Goal: Find specific page/section: Find specific page/section

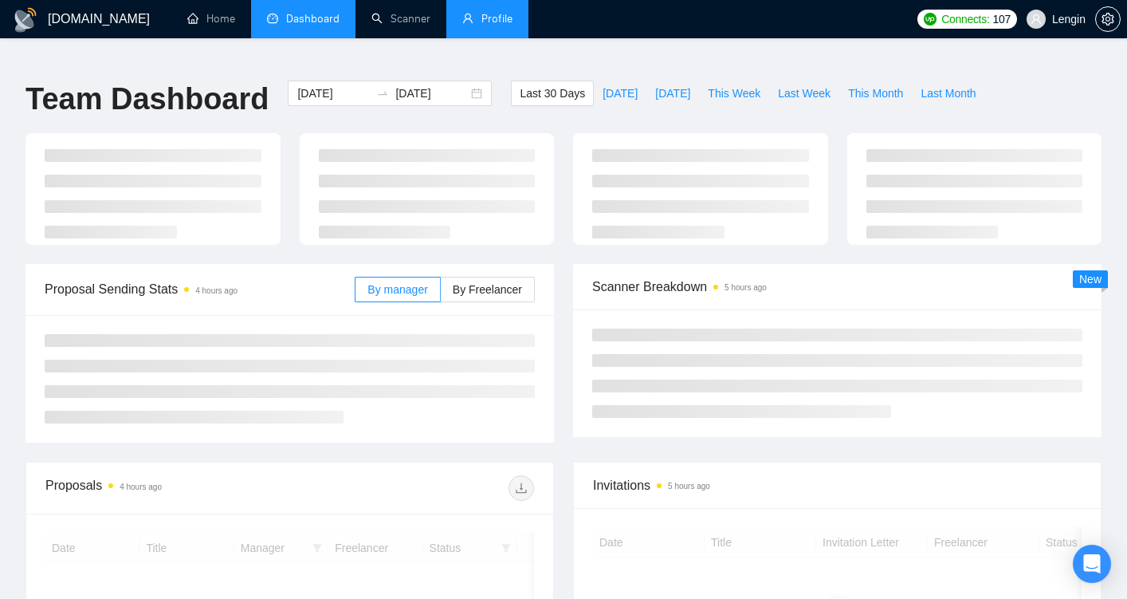
click at [477, 26] on link "Profile" at bounding box center [487, 19] width 50 height 14
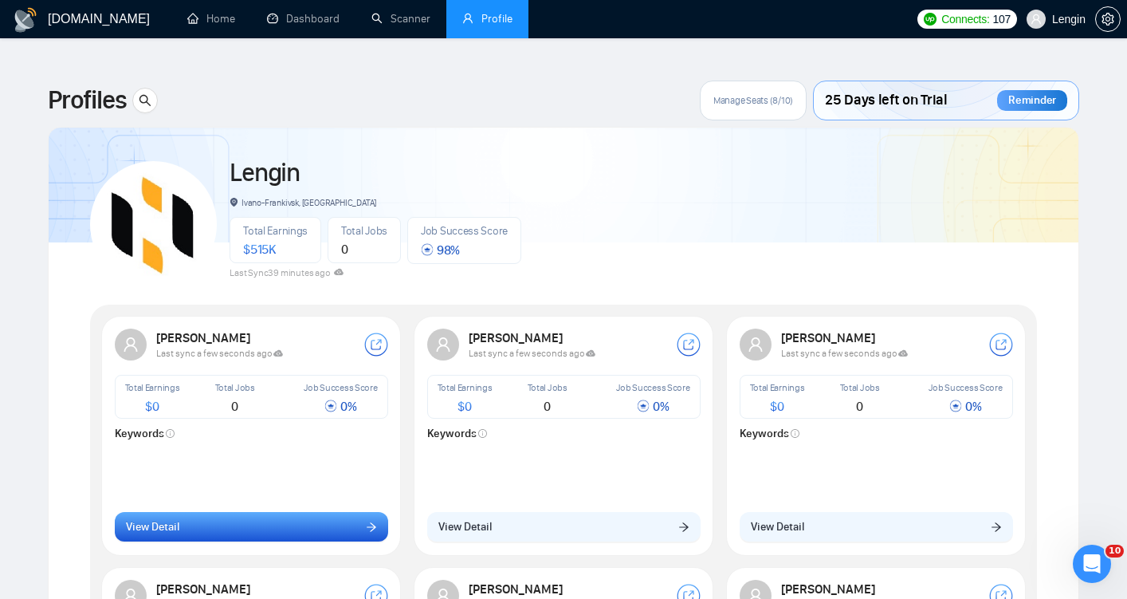
click at [304, 519] on button "View Detail" at bounding box center [251, 527] width 273 height 30
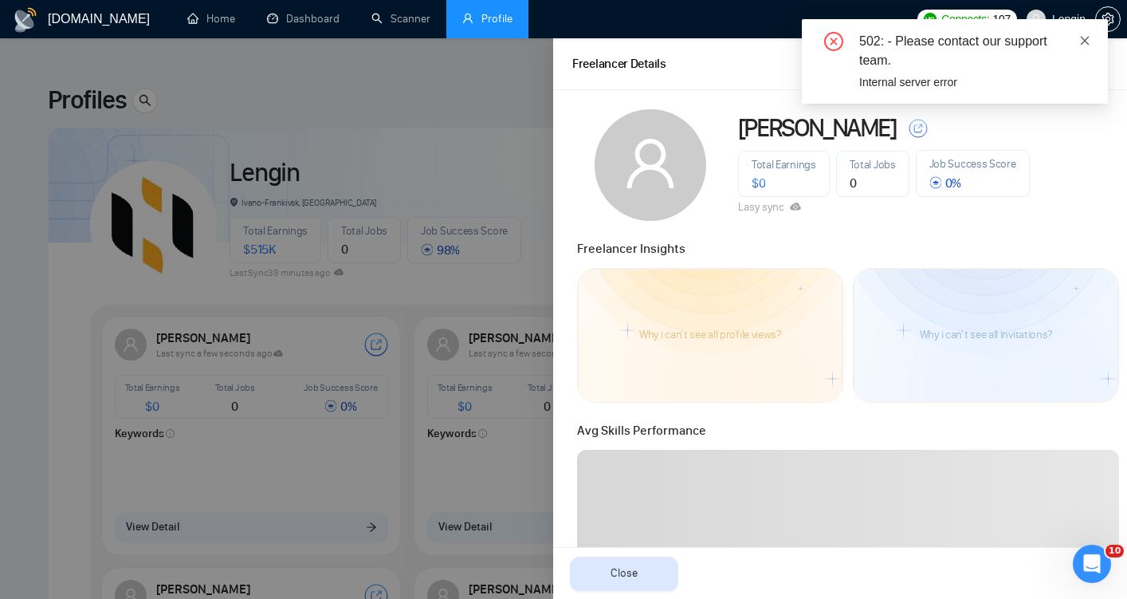
click at [1087, 41] on icon "close" at bounding box center [1084, 40] width 11 height 11
